Goal: Information Seeking & Learning: Learn about a topic

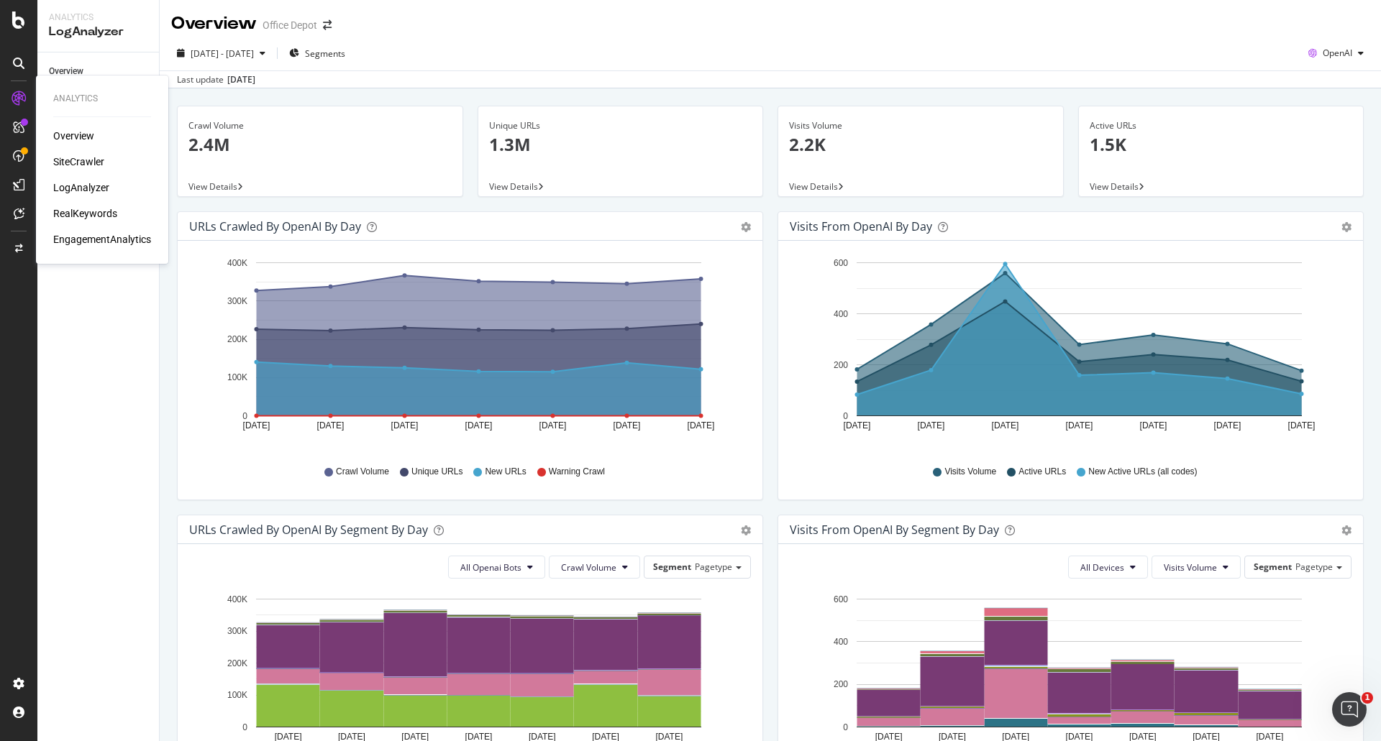
click at [94, 218] on div "RealKeywords" at bounding box center [85, 213] width 64 height 14
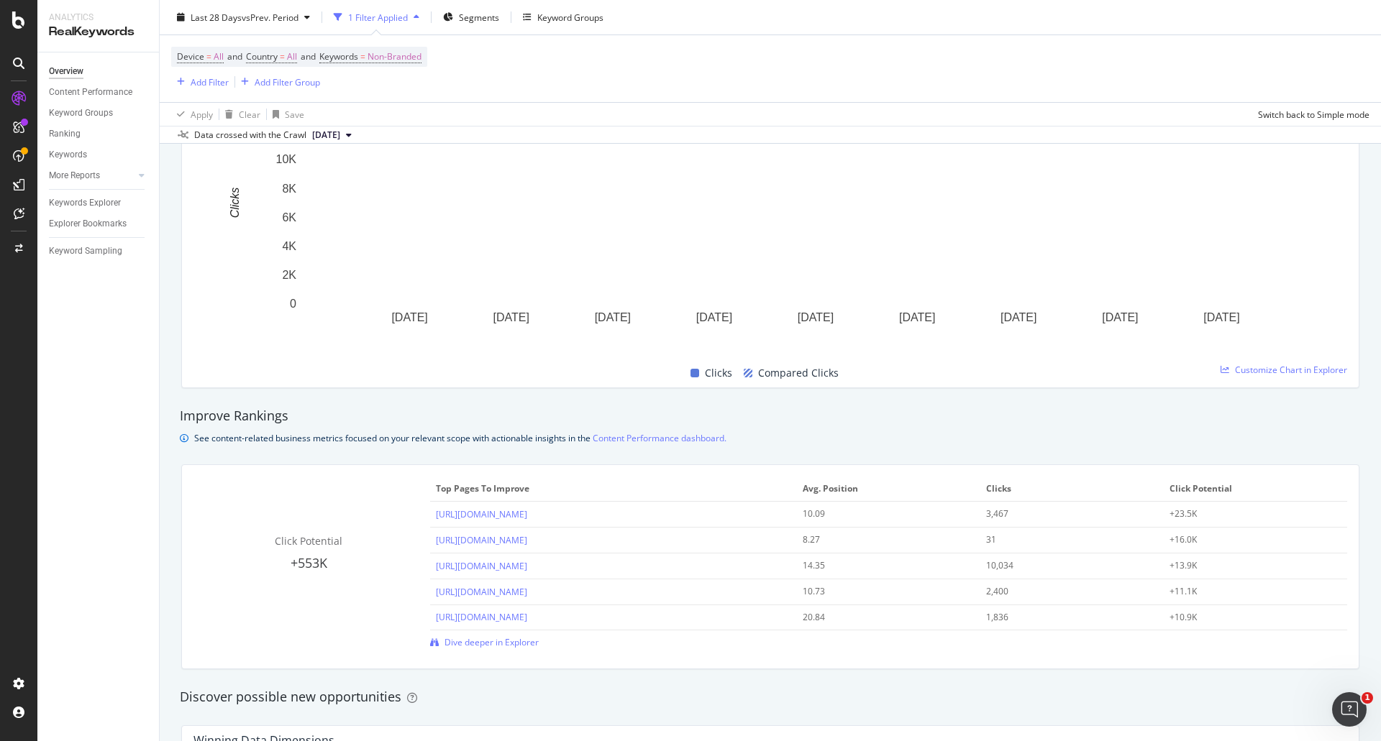
scroll to position [1079, 0]
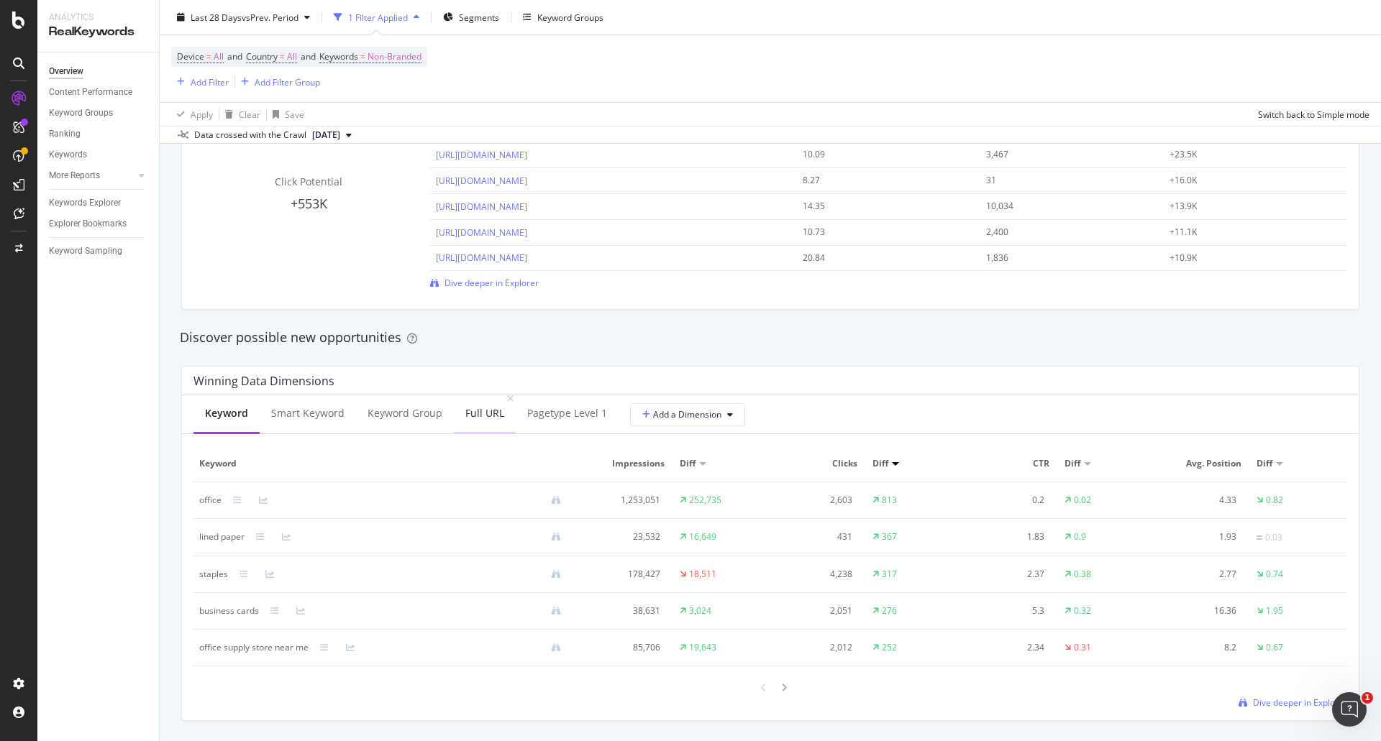
click at [482, 414] on div "Full URL" at bounding box center [484, 413] width 39 height 14
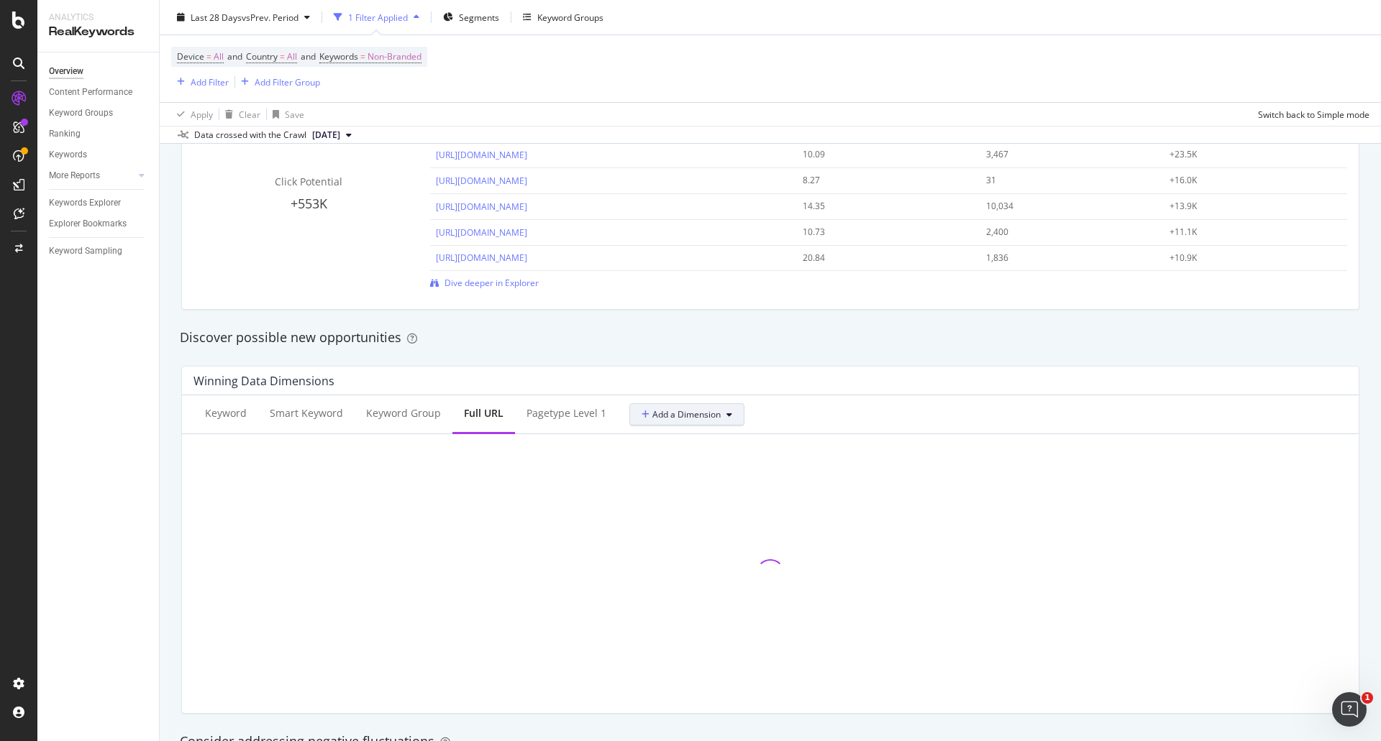
click at [652, 417] on span "Add a Dimension" at bounding box center [680, 414] width 79 height 12
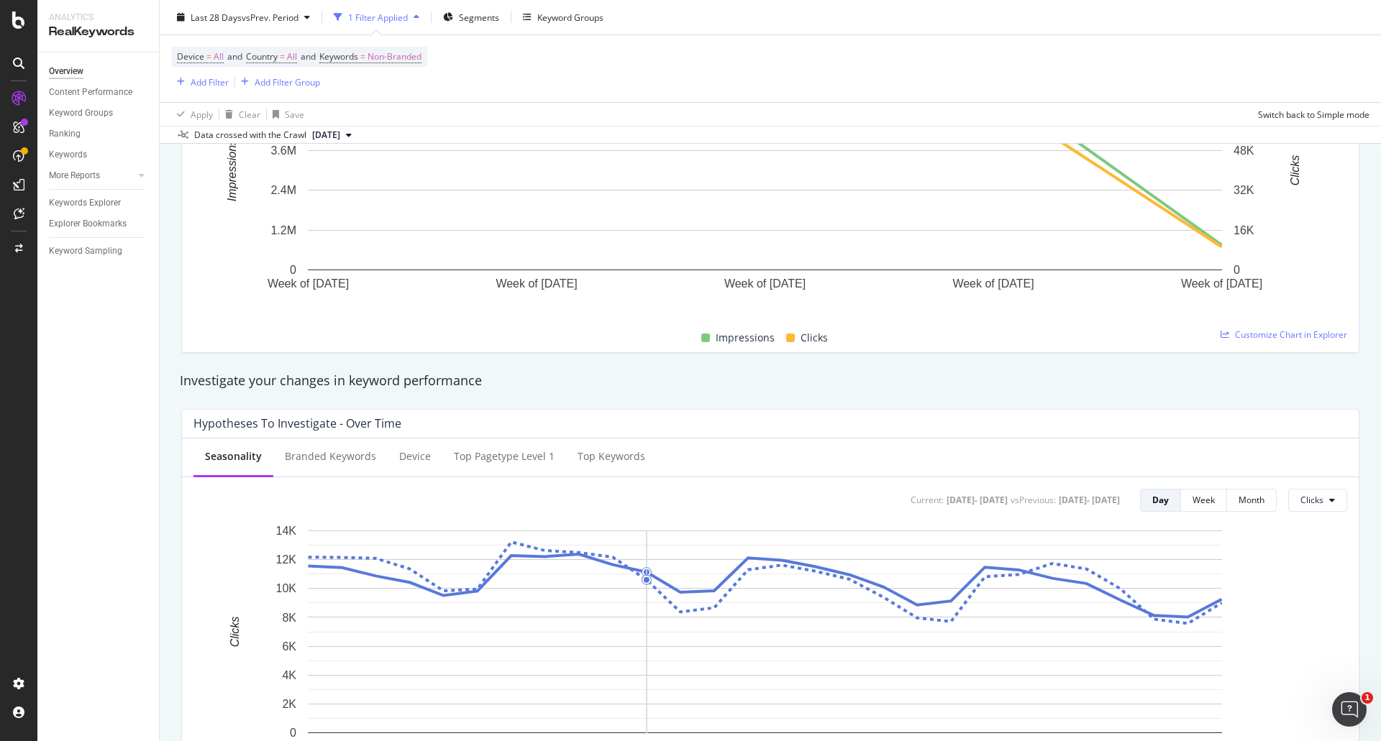
scroll to position [288, 0]
